Goal: Complete application form: Complete application form

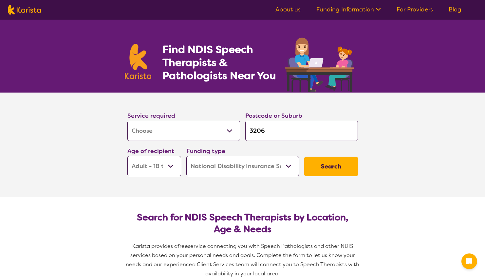
select select "[MEDICAL_DATA]"
select select "AD"
select select "NDIS"
select select "[MEDICAL_DATA]"
select select "AD"
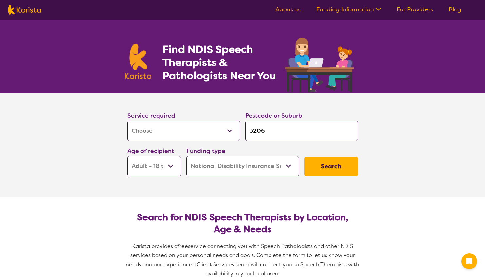
select select "NDIS"
click at [277, 133] on input "3206" at bounding box center [301, 131] width 113 height 20
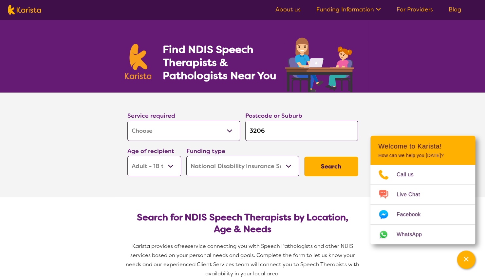
type input "320"
type input "32"
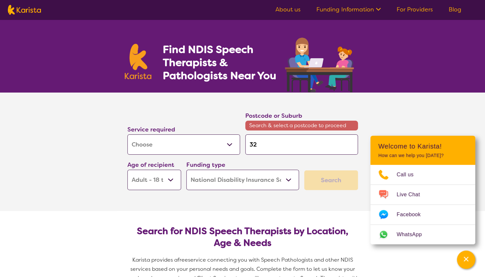
type input "3"
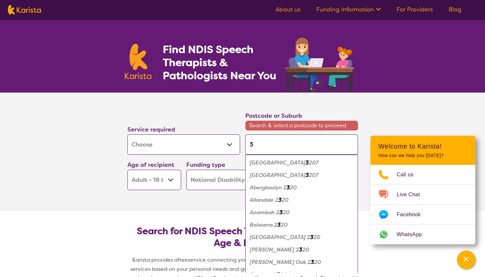
type input "30"
type input "300"
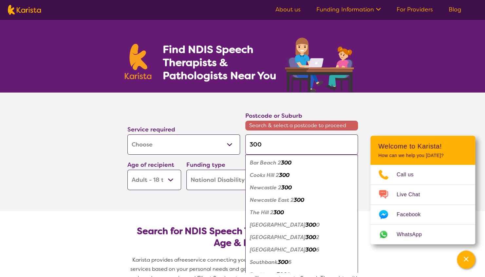
type input "3006"
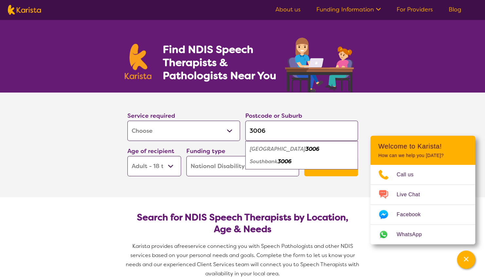
type input "3006"
click at [269, 161] on em "Southbank" at bounding box center [264, 161] width 28 height 7
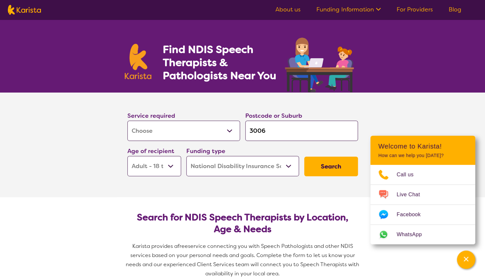
click at [170, 165] on select "Early Childhood - 0 to 9 Child - 10 to 11 Adolescent - 12 to 17 Adult - 18 to 6…" at bounding box center [154, 166] width 54 height 20
click at [127, 156] on select "Early Childhood - 0 to 9 Child - 10 to 11 Adolescent - 12 to 17 Adult - 18 to 6…" at bounding box center [154, 166] width 54 height 20
click at [315, 170] on button "Search" at bounding box center [331, 167] width 54 height 20
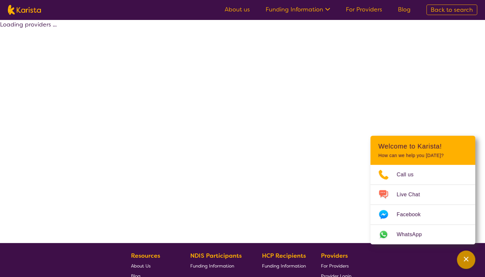
select select "by_score"
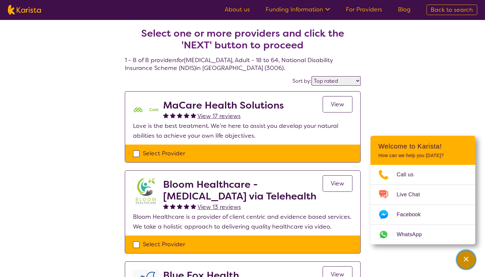
click at [465, 263] on div "Channel Menu" at bounding box center [465, 260] width 13 height 14
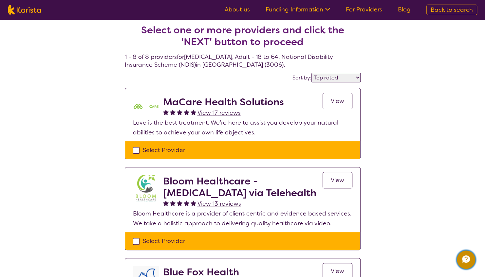
scroll to position [3, 0]
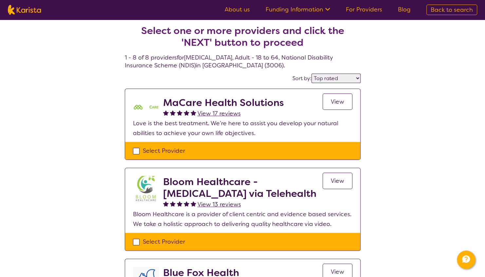
click at [133, 150] on div "Select Provider" at bounding box center [242, 151] width 219 height 10
checkbox input "true"
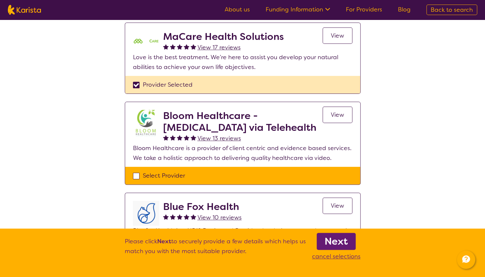
scroll to position [75, 0]
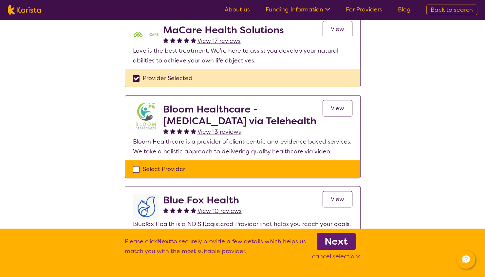
click at [137, 168] on div "Select Provider" at bounding box center [242, 169] width 219 height 10
checkbox input "true"
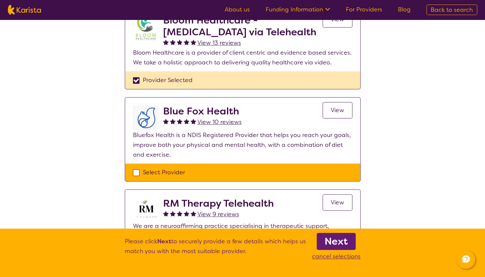
scroll to position [165, 0]
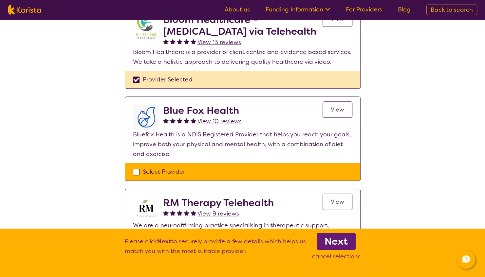
click at [137, 169] on div "Select Provider" at bounding box center [242, 172] width 219 height 10
checkbox input "true"
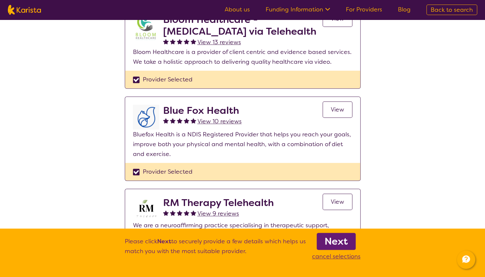
scroll to position [250, 0]
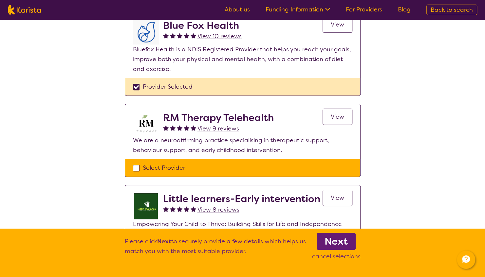
click at [136, 167] on div "Select Provider" at bounding box center [242, 168] width 219 height 10
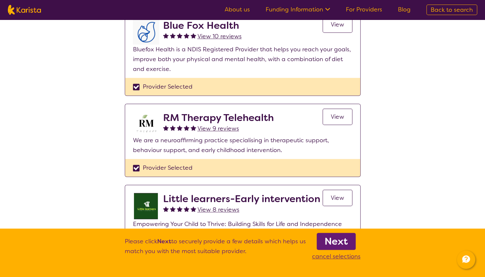
click at [136, 167] on div "Provider Selected" at bounding box center [242, 168] width 219 height 10
checkbox input "false"
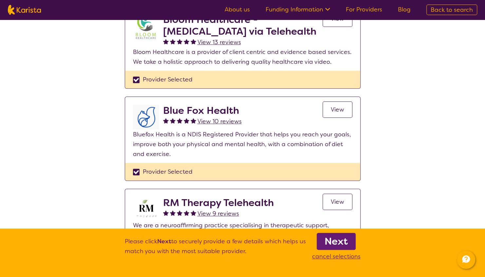
scroll to position [101, 0]
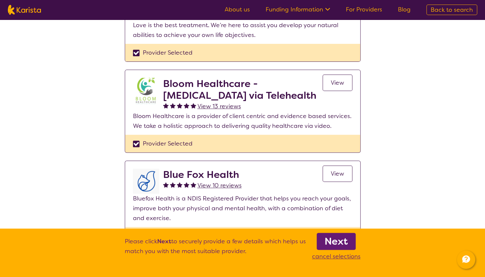
click at [136, 143] on div "Provider Selected" at bounding box center [242, 144] width 219 height 10
checkbox input "false"
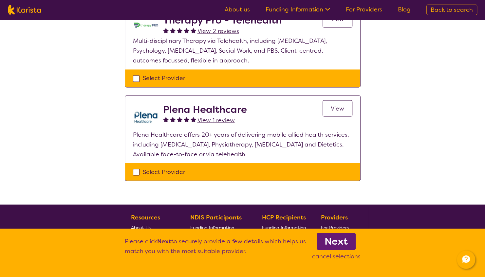
scroll to position [627, 0]
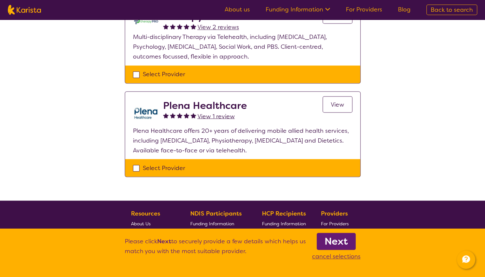
click at [137, 163] on div "Select Provider" at bounding box center [242, 168] width 219 height 10
checkbox input "true"
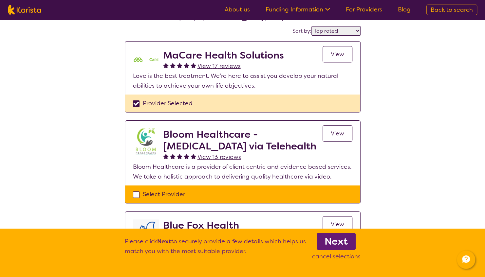
scroll to position [52, 0]
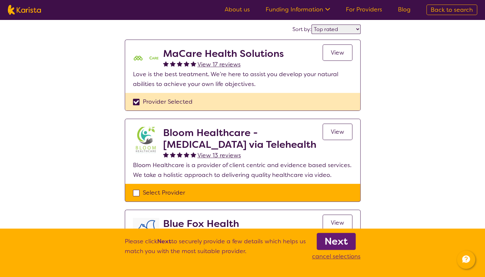
click at [333, 240] on b "Next" at bounding box center [335, 241] width 23 height 13
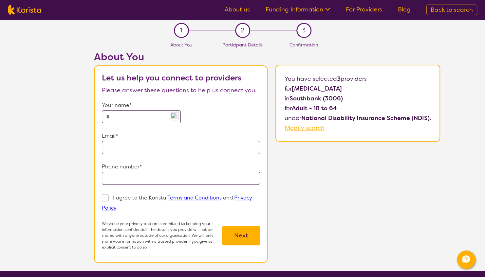
click at [121, 115] on input "text" at bounding box center [141, 116] width 79 height 13
select select "by_score"
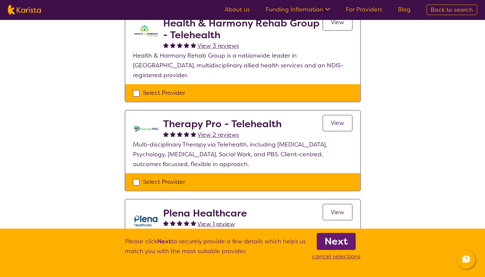
scroll to position [519, 0]
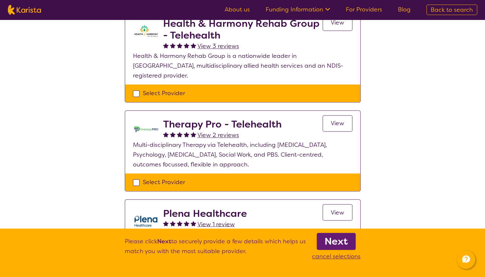
click at [330, 239] on b "Next" at bounding box center [335, 241] width 23 height 13
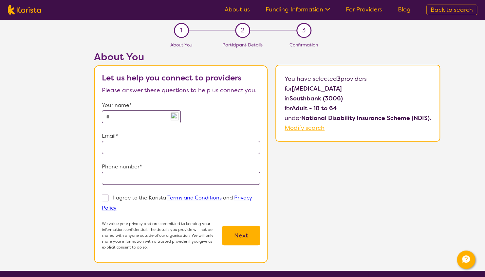
click at [119, 116] on input "text" at bounding box center [141, 116] width 79 height 13
type input "**********"
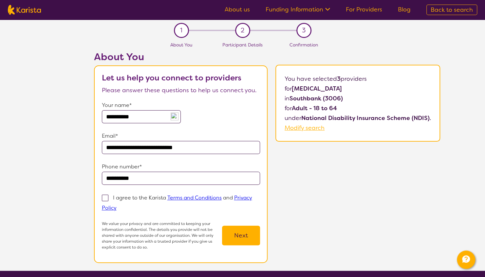
drag, startPoint x: 147, startPoint y: 178, endPoint x: 112, endPoint y: 178, distance: 34.7
click at [112, 178] on input "**********" at bounding box center [181, 178] width 158 height 13
type input "**********"
click at [21, 184] on section "**********" at bounding box center [242, 145] width 485 height 251
click at [107, 196] on span at bounding box center [105, 198] width 7 height 7
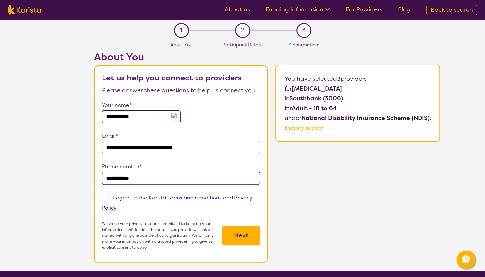
click at [116, 205] on input "I agree to the Karista Terms and Conditions and Privacy Policy" at bounding box center [118, 207] width 4 height 4
checkbox input "true"
click at [241, 236] on button "Next" at bounding box center [241, 236] width 38 height 20
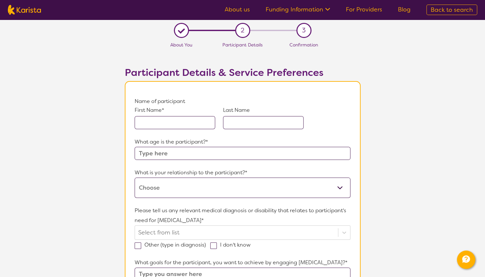
click at [157, 122] on input "text" at bounding box center [174, 122] width 80 height 13
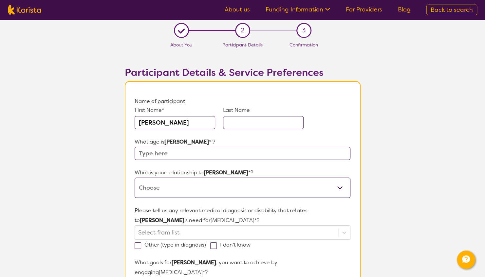
type input "[PERSON_NAME]"
click at [149, 149] on input "text" at bounding box center [241, 153] width 215 height 13
type input "35"
click at [159, 187] on select "This request is for myself I am their parent I am their child I am their spouse…" at bounding box center [241, 188] width 215 height 20
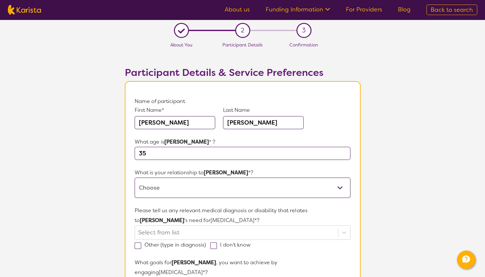
select select "I am their Support Coordinator"
click at [134, 178] on select "This request is for myself I am their parent I am their child I am their spouse…" at bounding box center [241, 188] width 215 height 20
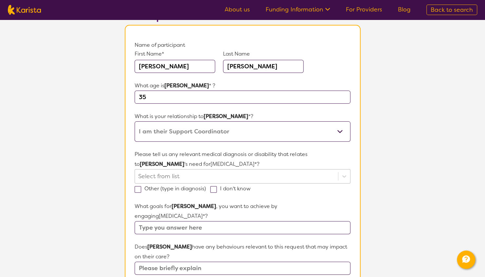
click at [169, 175] on div at bounding box center [236, 176] width 196 height 11
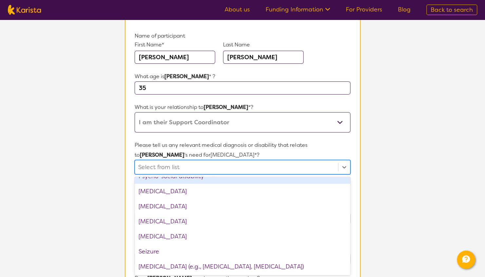
scroll to position [913, 0]
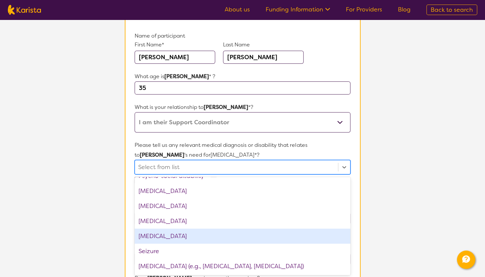
click at [162, 232] on div "[MEDICAL_DATA]" at bounding box center [241, 236] width 215 height 15
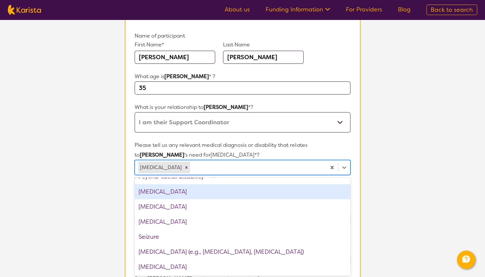
click at [378, 155] on section "L About You 2 Participant Details 3 Confirmation Participant Details & Service …" at bounding box center [242, 247] width 485 height 587
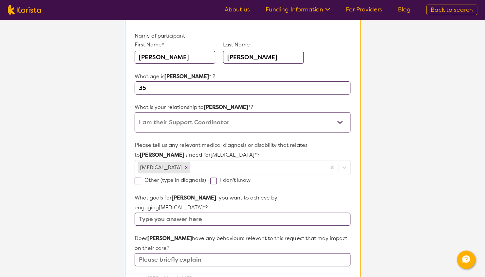
click at [154, 92] on input "35" at bounding box center [241, 87] width 215 height 13
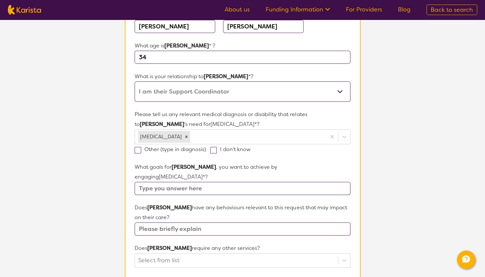
type input "34"
click at [175, 182] on input "text" at bounding box center [241, 188] width 215 height 13
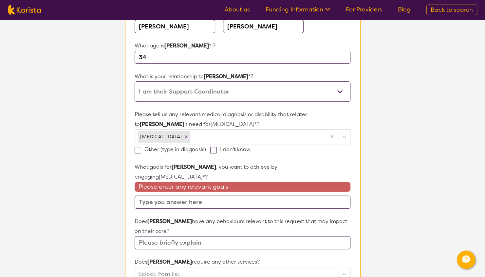
paste input "I would like to develop my motivation and capacity to attend to tasks of daily …"
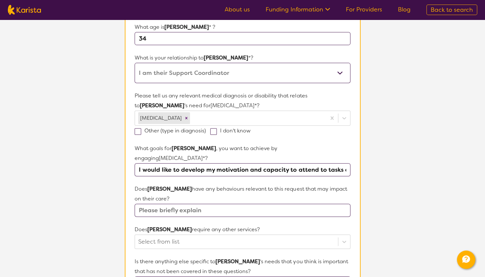
scroll to position [115, 0]
type input "I would like to develop my motivation and capacity to attend to tasks of daily …"
click at [197, 204] on input "text" at bounding box center [241, 210] width 215 height 13
paste input "[PERSON_NAME] is a [DEMOGRAPHIC_DATA] man who has a history of methamphetamine …"
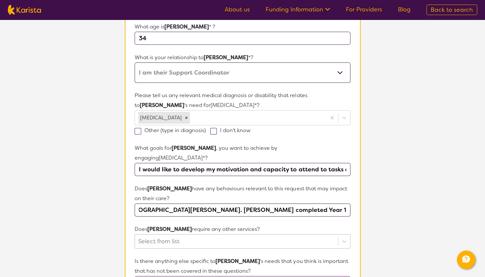
type input "[PERSON_NAME] is a [DEMOGRAPHIC_DATA] man who has a history of methamphetamine …"
click at [166, 234] on div "Select from list" at bounding box center [241, 241] width 215 height 14
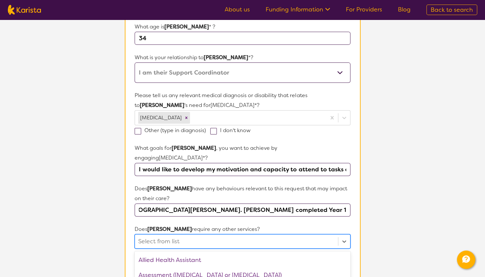
scroll to position [0, 0]
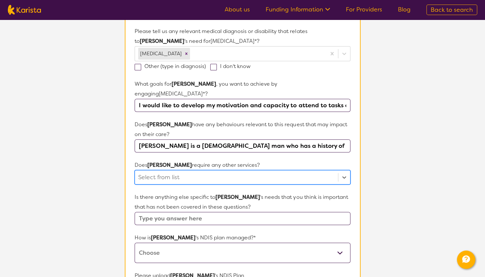
click at [182, 172] on div at bounding box center [236, 177] width 196 height 11
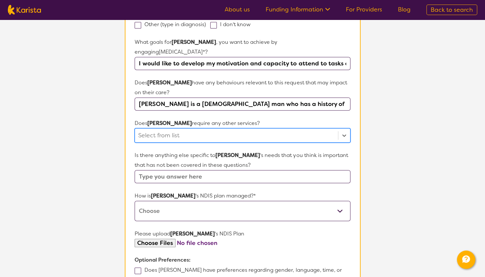
click at [168, 170] on input "text" at bounding box center [241, 176] width 215 height 13
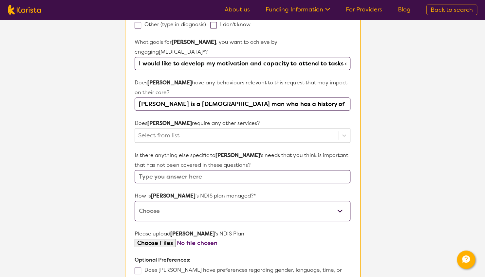
scroll to position [242, 0]
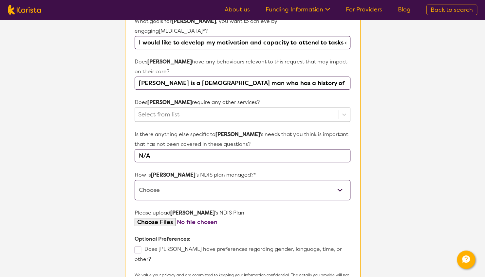
type input "N/A"
click at [163, 180] on select "Self-managed NDIS plan Managed by a registered plan management provider (not th…" at bounding box center [241, 190] width 215 height 20
select select "Plan Managed"
click at [134, 180] on select "Self-managed NDIS plan Managed by a registered plan management provider (not th…" at bounding box center [241, 190] width 215 height 20
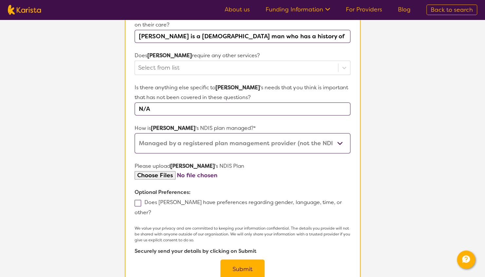
click at [142, 199] on label "Does [PERSON_NAME] have preferences regarding gender, language, time, or other?" at bounding box center [237, 207] width 207 height 17
click at [151, 210] on input "Does [PERSON_NAME] have preferences regarding gender, language, time, or other?" at bounding box center [153, 212] width 4 height 4
checkbox input "true"
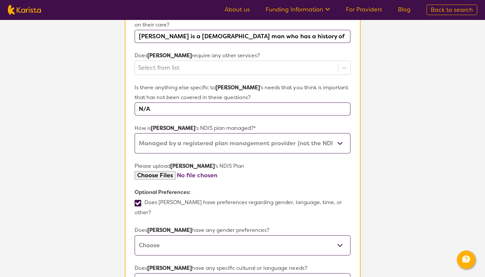
click at [161, 235] on select "[DEMOGRAPHIC_DATA] [DEMOGRAPHIC_DATA] Other No Preference" at bounding box center [241, 245] width 215 height 20
select select "[DEMOGRAPHIC_DATA]"
click at [134, 235] on select "[DEMOGRAPHIC_DATA] [DEMOGRAPHIC_DATA] Other No Preference" at bounding box center [241, 245] width 215 height 20
click at [162, 273] on input "text" at bounding box center [241, 279] width 215 height 13
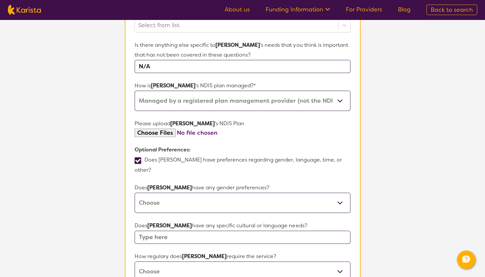
scroll to position [336, 0]
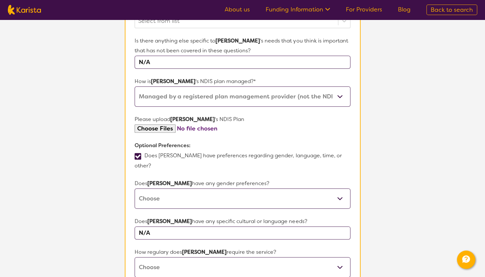
type input "N/A"
click at [168, 257] on select "Daily Twice a week Weekly Every fortnight Monthly Other" at bounding box center [241, 267] width 215 height 20
select select "Monthly"
click at [134, 257] on select "Daily Twice a week Weekly Every fortnight Monthly Other" at bounding box center [241, 267] width 215 height 20
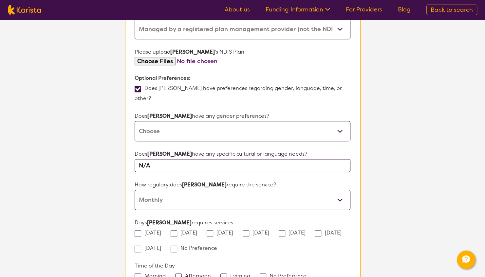
scroll to position [430, 0]
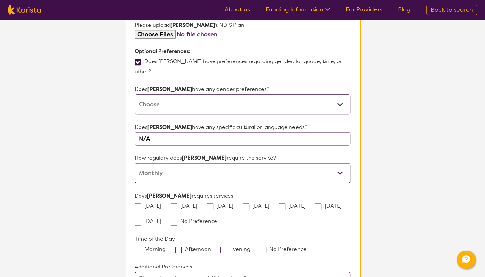
click at [177, 204] on span at bounding box center [173, 207] width 7 height 7
click at [197, 204] on input "[DATE]" at bounding box center [199, 206] width 4 height 4
checkbox input "true"
click at [177, 247] on span at bounding box center [178, 250] width 7 height 7
click at [211, 247] on input "Afternoon" at bounding box center [213, 249] width 4 height 4
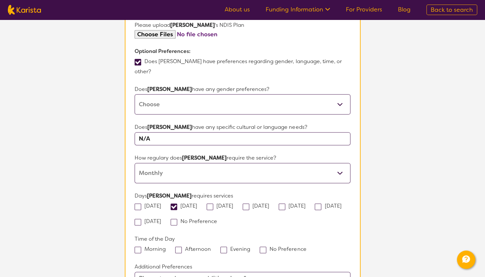
checkbox input "true"
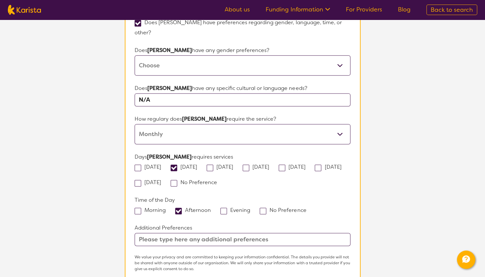
scroll to position [469, 0]
click at [182, 233] on input "text" at bounding box center [241, 239] width 215 height 13
click at [174, 233] on input "[PERSON_NAME] requires a [DEMOGRAPHIC_DATA] Speach patholoigist around ages of …" at bounding box center [241, 239] width 215 height 13
click at [175, 233] on input "[PERSON_NAME] requires a [DEMOGRAPHIC_DATA] Speach patholoigist around ages of …" at bounding box center [241, 239] width 215 height 13
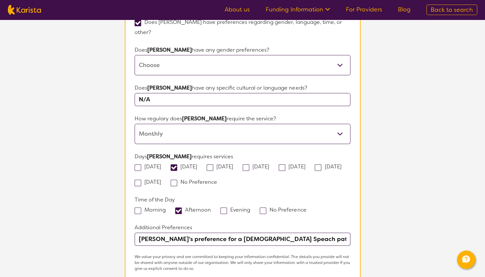
scroll to position [499, 0]
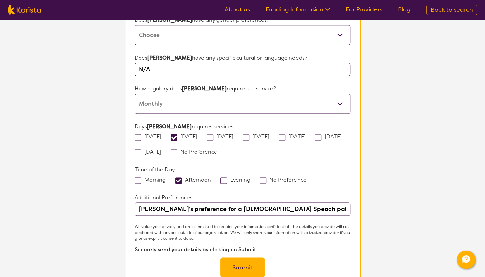
type input "[PERSON_NAME]'s preference for a [DEMOGRAPHIC_DATA] Speach pathologist around a…"
click at [251, 258] on button "Submit" at bounding box center [242, 268] width 44 height 20
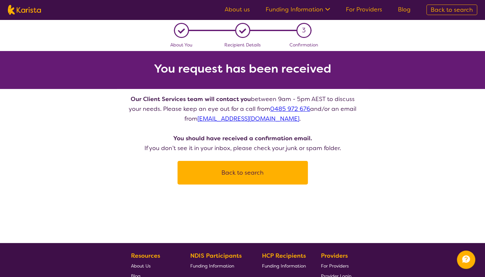
click at [249, 171] on button "Back to search" at bounding box center [242, 173] width 115 height 20
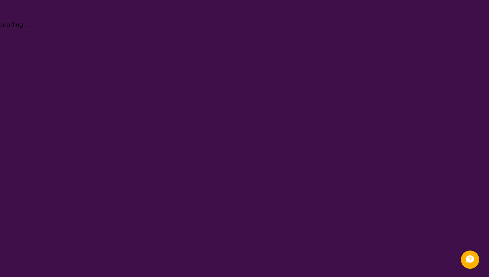
select select "[MEDICAL_DATA]"
select select "AD"
select select "NDIS"
select select "[MEDICAL_DATA]"
select select "AD"
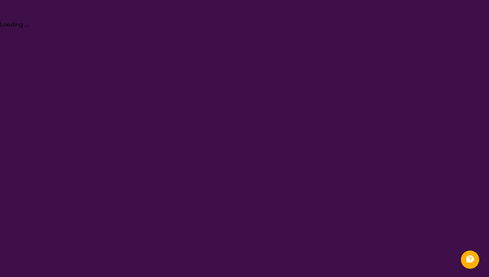
select select "NDIS"
